Goal: Entertainment & Leisure: Consume media (video, audio)

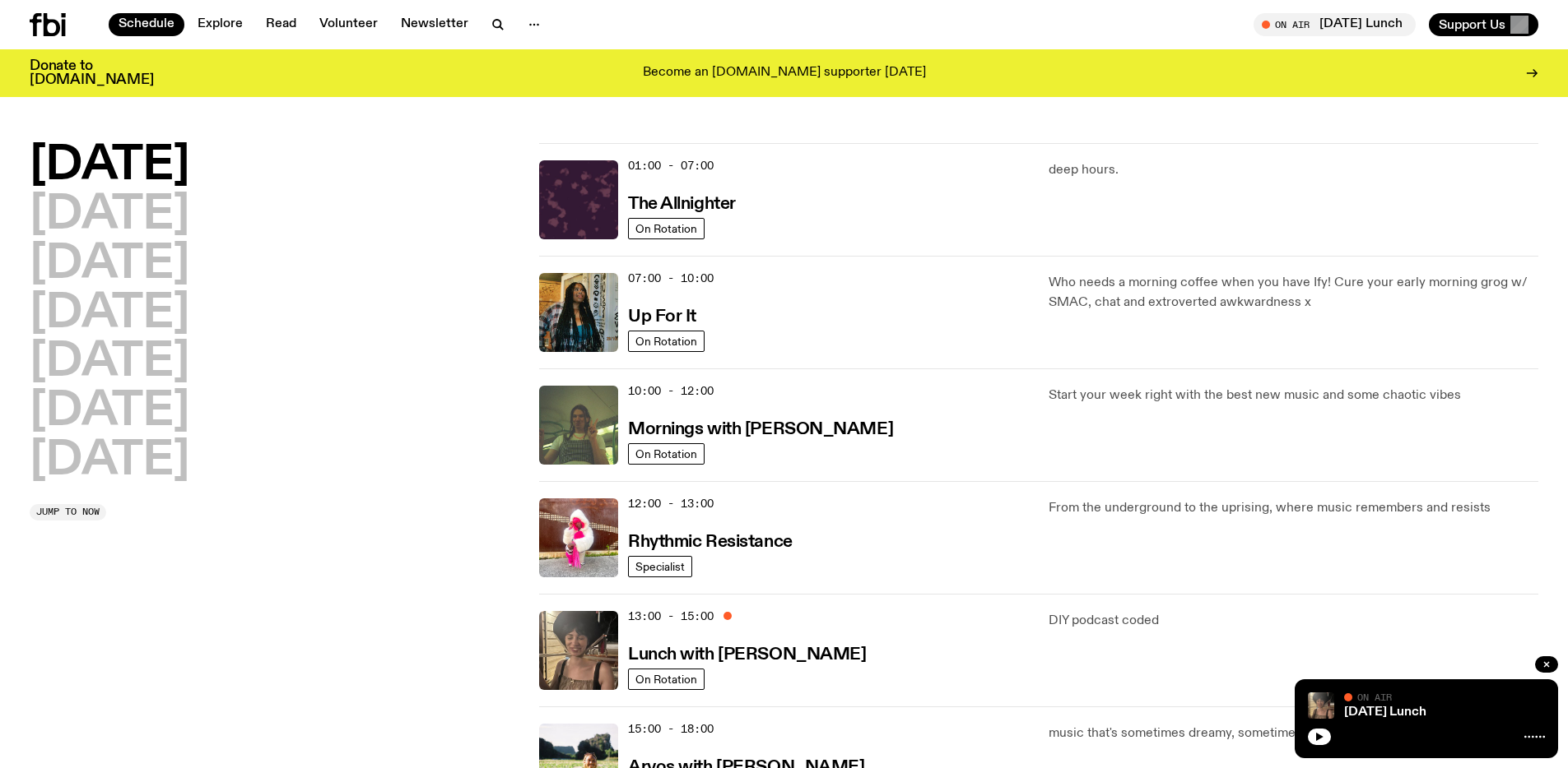
scroll to position [565, 0]
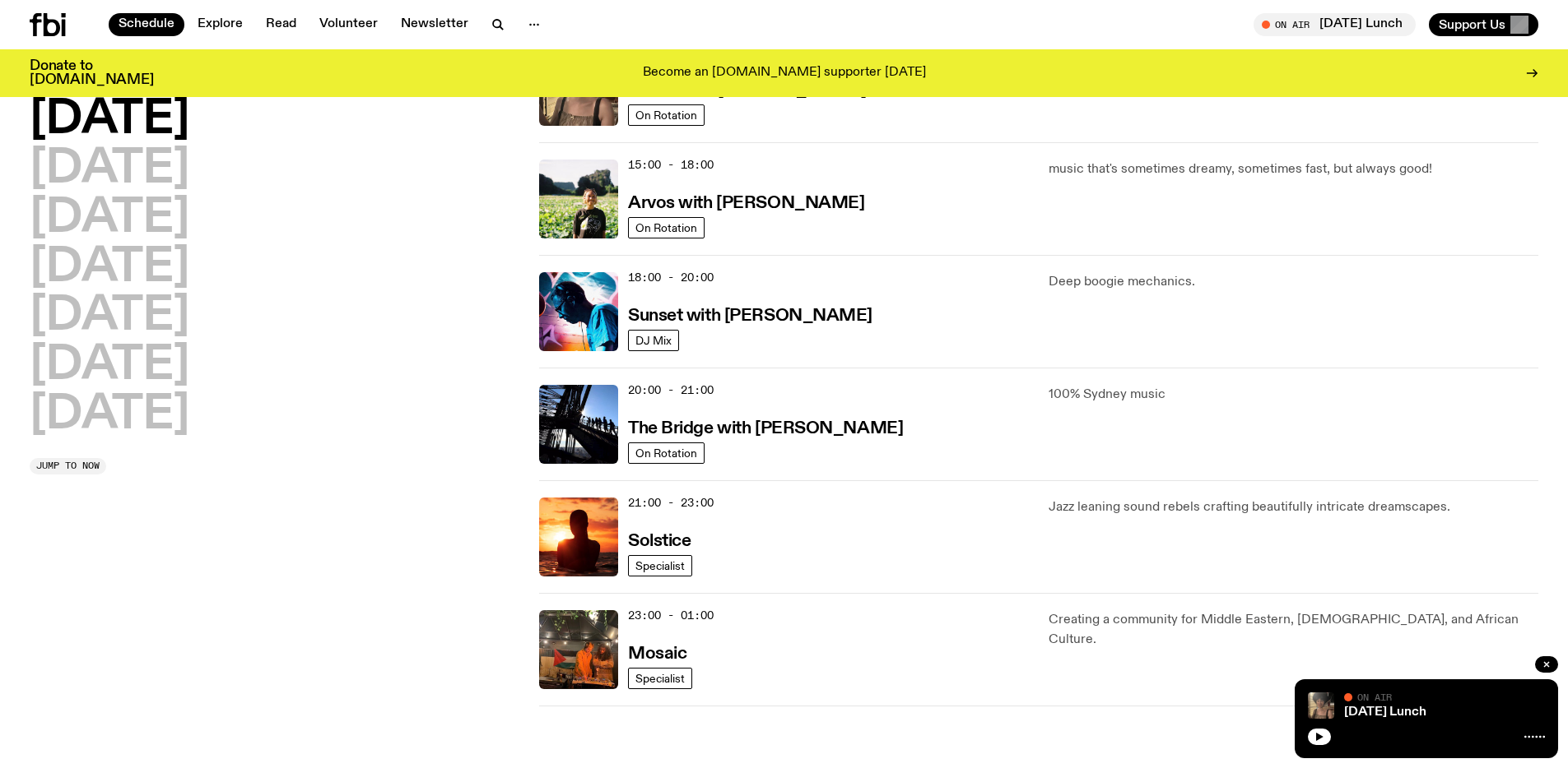
click at [365, 567] on div "[DATE] [DATE] [DATE] [DATE] [DATE] [DATE] [DATE] Jump to now" at bounding box center [274, 142] width 490 height 1127
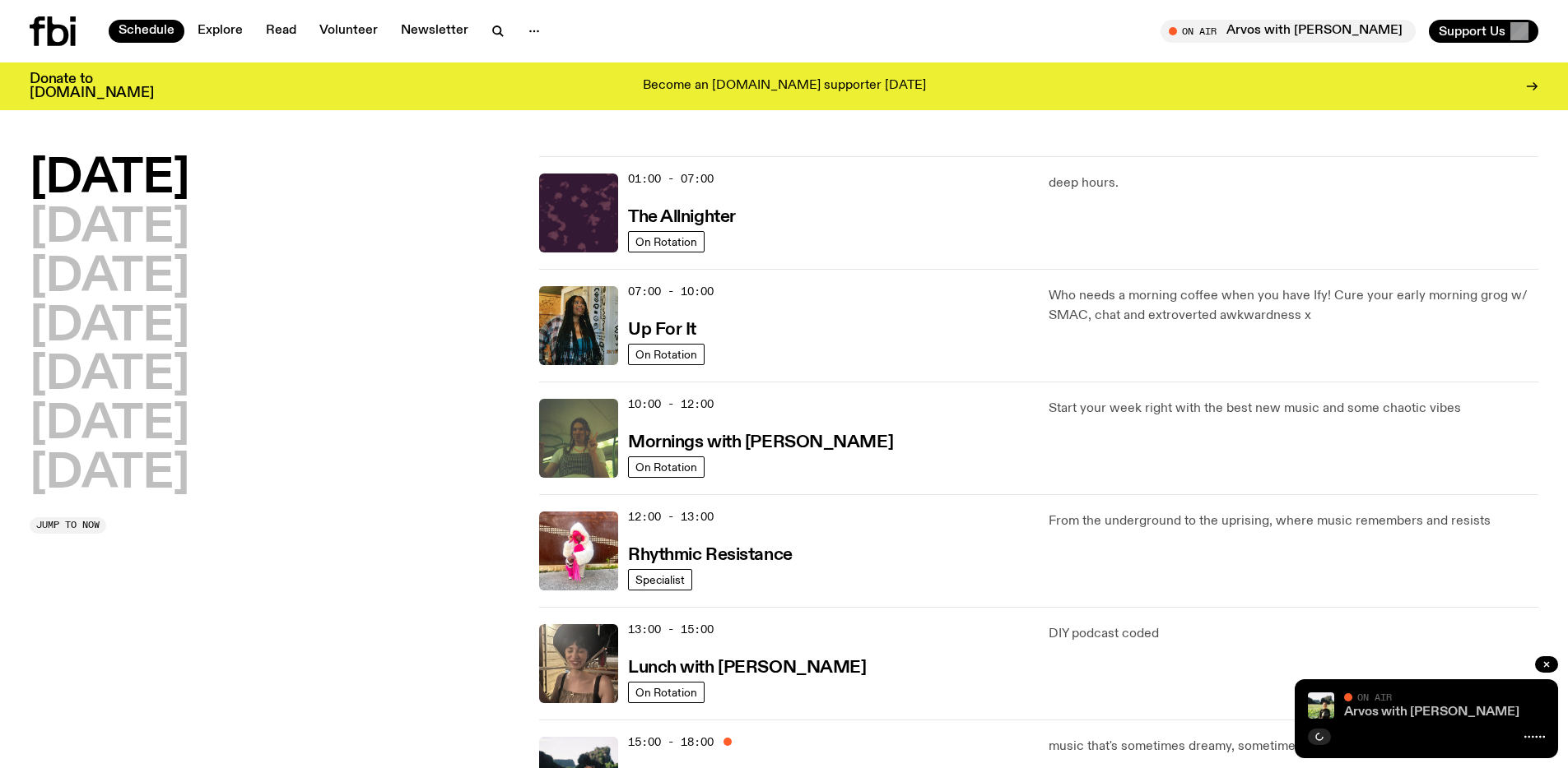
click at [1363, 713] on link "Arvos with [PERSON_NAME]" at bounding box center [1432, 713] width 175 height 14
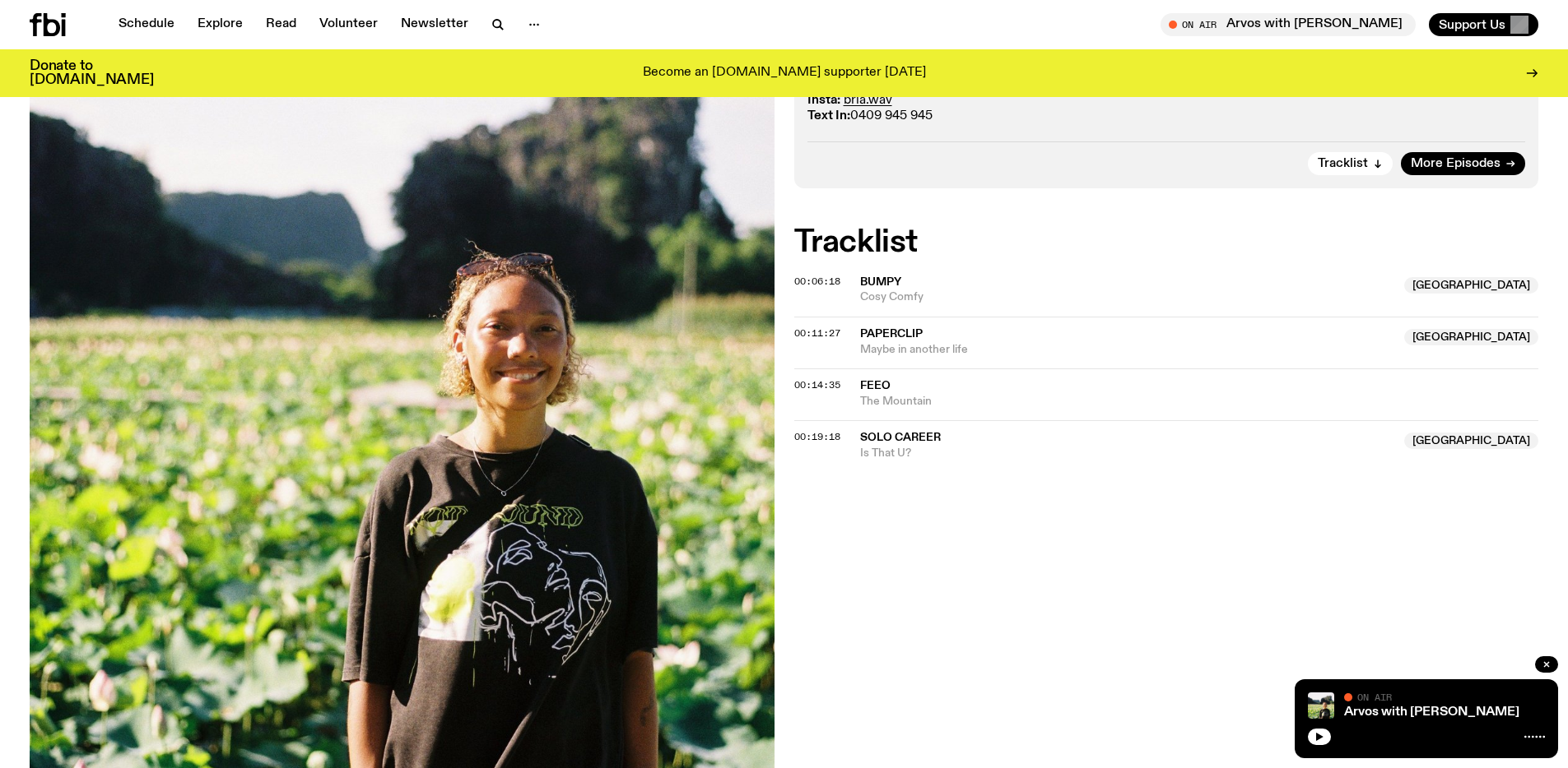
scroll to position [431, 0]
click at [1326, 736] on button "button" at bounding box center [1320, 737] width 23 height 17
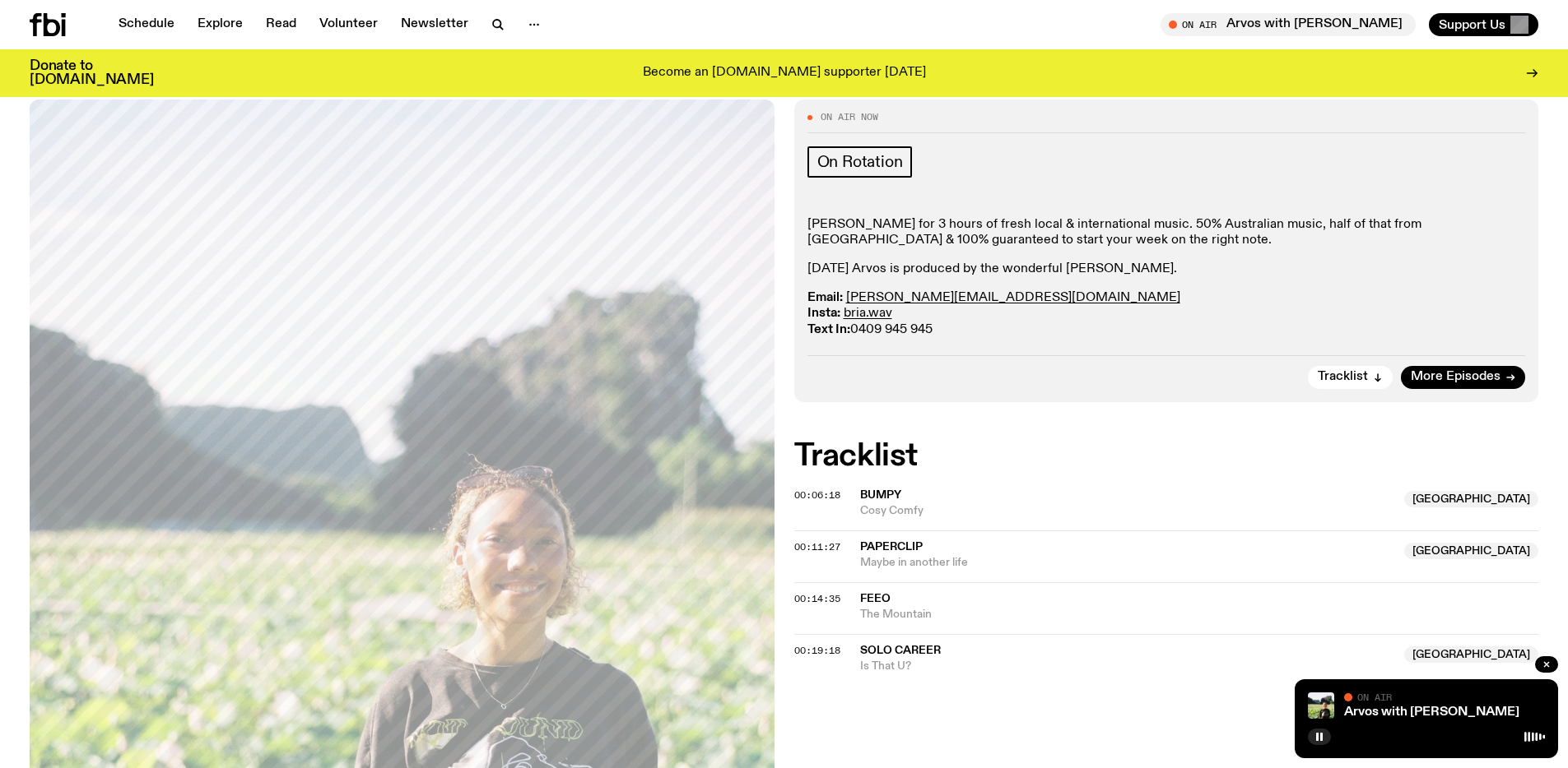
scroll to position [229, 0]
